Goal: Navigation & Orientation: Find specific page/section

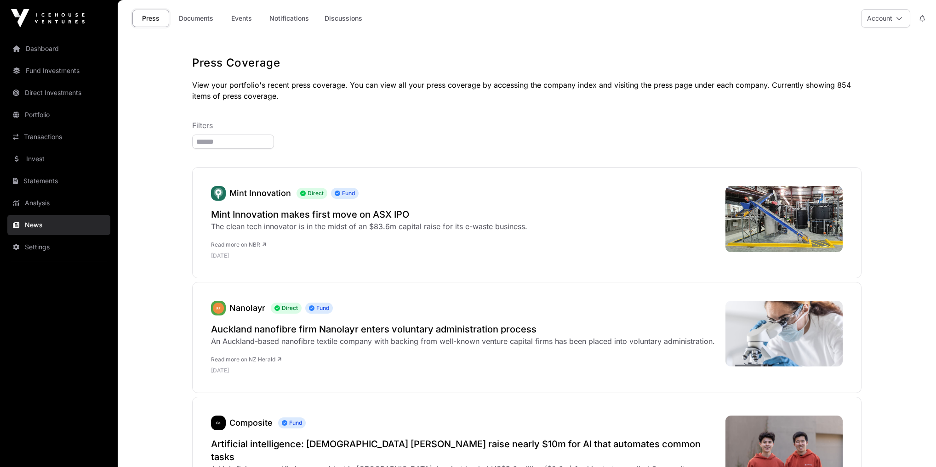
click at [53, 55] on link "Dashboard" at bounding box center [58, 49] width 103 height 20
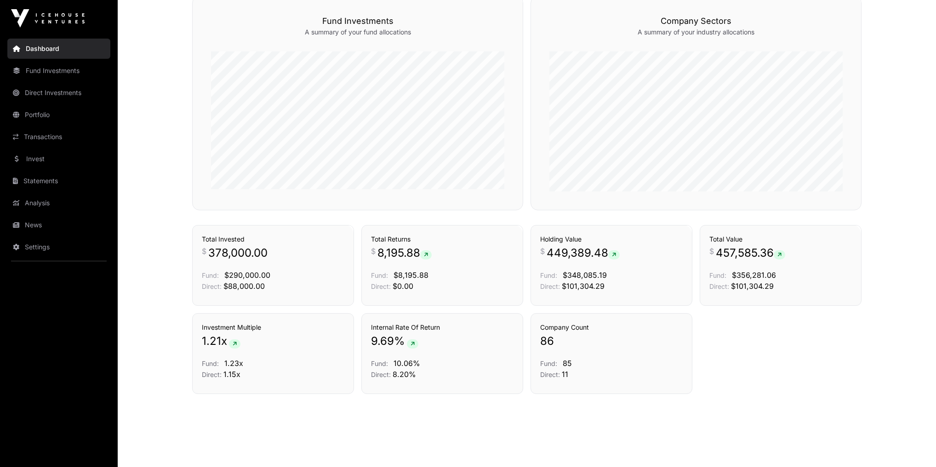
scroll to position [557, 0]
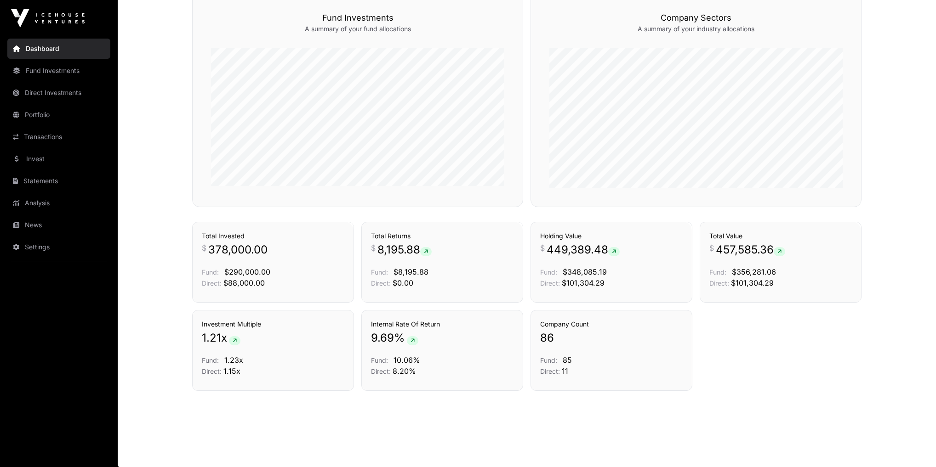
click at [45, 227] on link "News" at bounding box center [58, 225] width 103 height 20
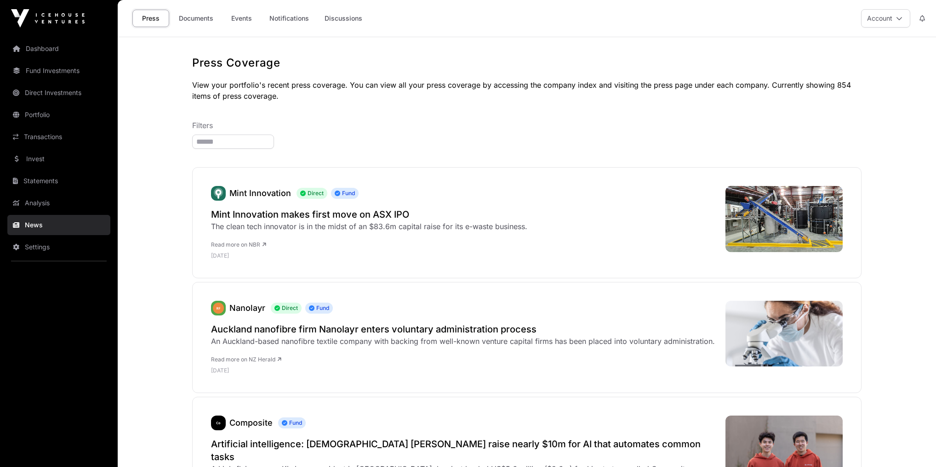
click at [41, 199] on link "Analysis" at bounding box center [58, 203] width 103 height 20
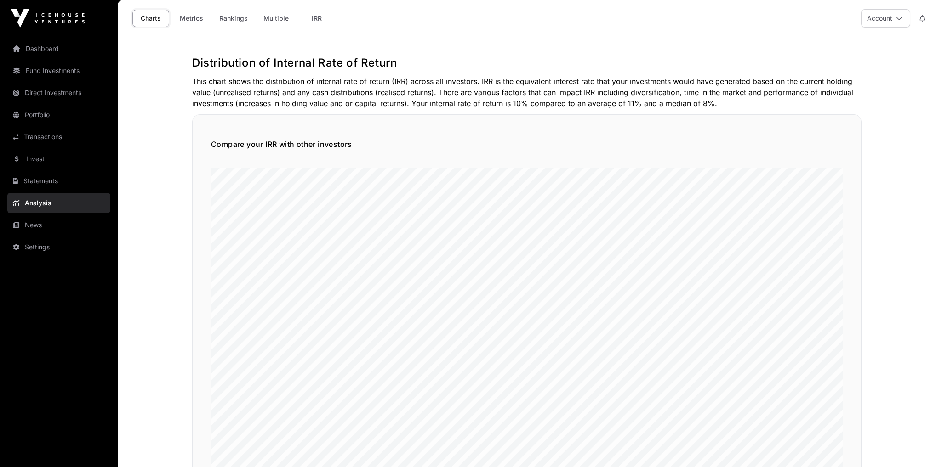
drag, startPoint x: 51, startPoint y: 237, endPoint x: 50, endPoint y: 231, distance: 6.6
click at [51, 237] on link "Settings" at bounding box center [58, 247] width 103 height 20
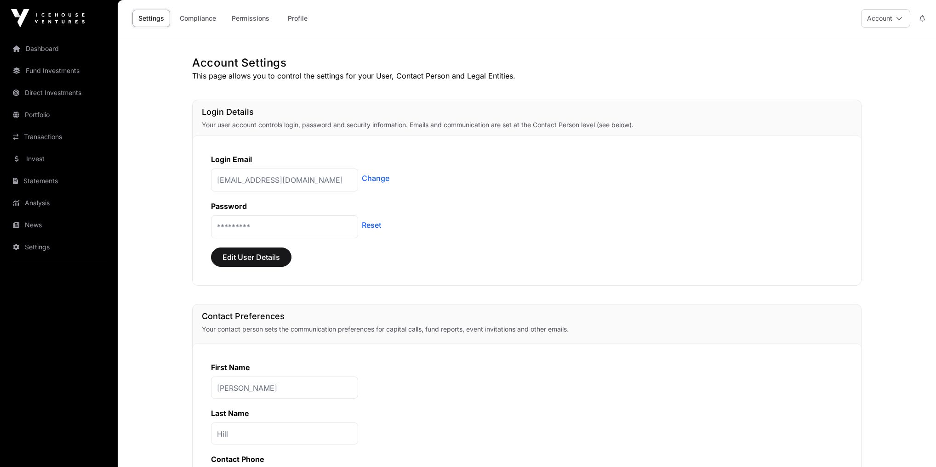
click at [51, 230] on link "News" at bounding box center [58, 225] width 103 height 20
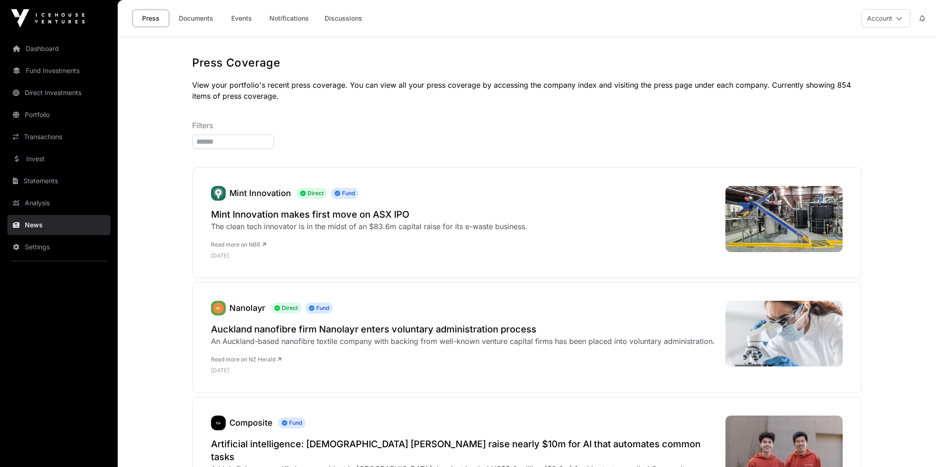
click at [285, 20] on link "Notifications" at bounding box center [288, 18] width 51 height 17
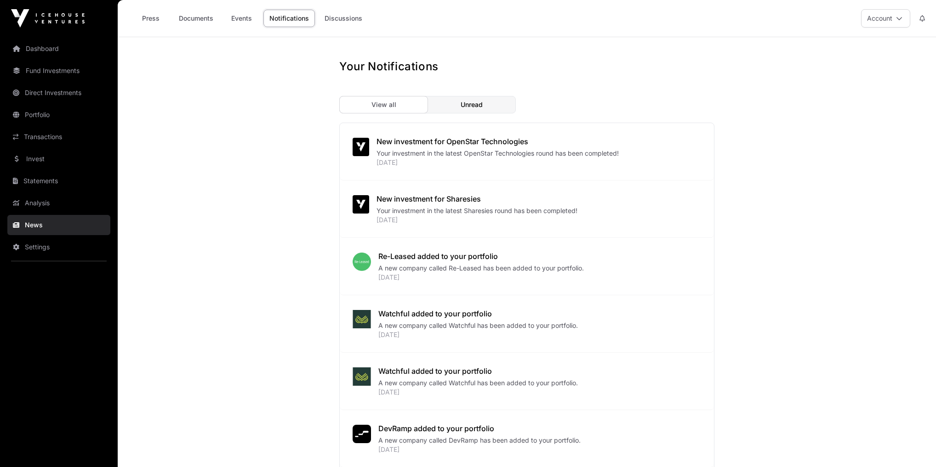
click at [351, 15] on link "Discussions" at bounding box center [343, 18] width 50 height 17
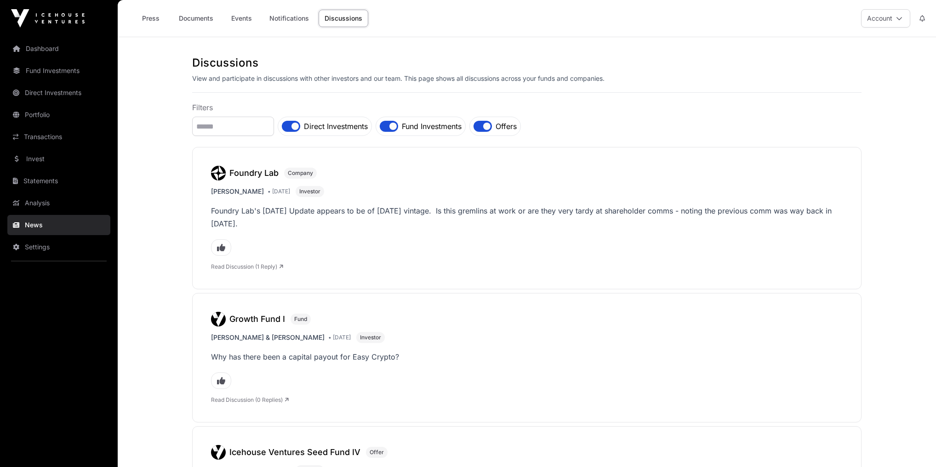
click at [50, 206] on link "Analysis" at bounding box center [58, 203] width 103 height 20
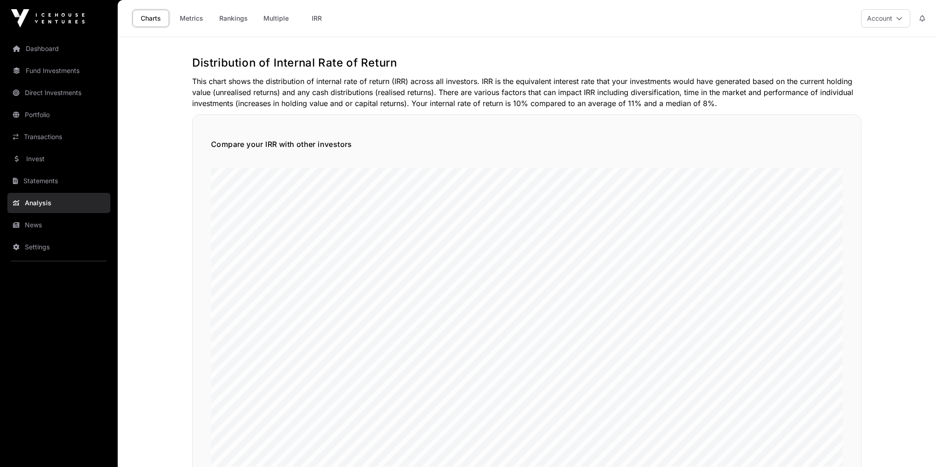
click at [265, 17] on link "Multiple" at bounding box center [275, 18] width 37 height 17
